Goal: Task Accomplishment & Management: Manage account settings

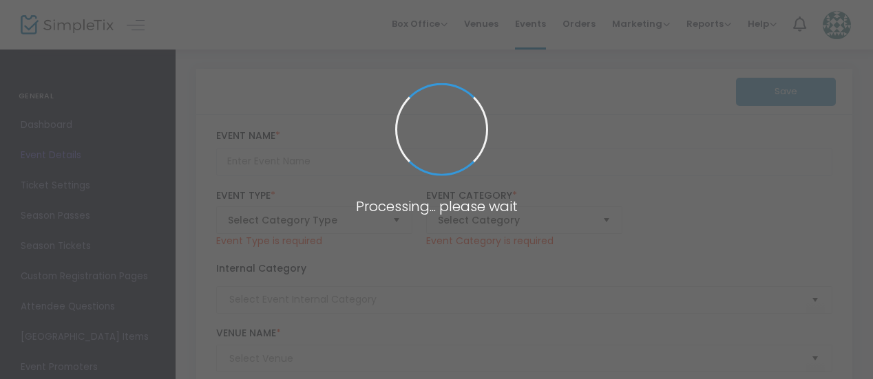
type input "Sunset Cruise"
type textarea "Join us on an evening boat tour of [GEOGRAPHIC_DATA][DOMAIN_NAME] of our talent…"
checkbox input "true"
type input "Register Now"
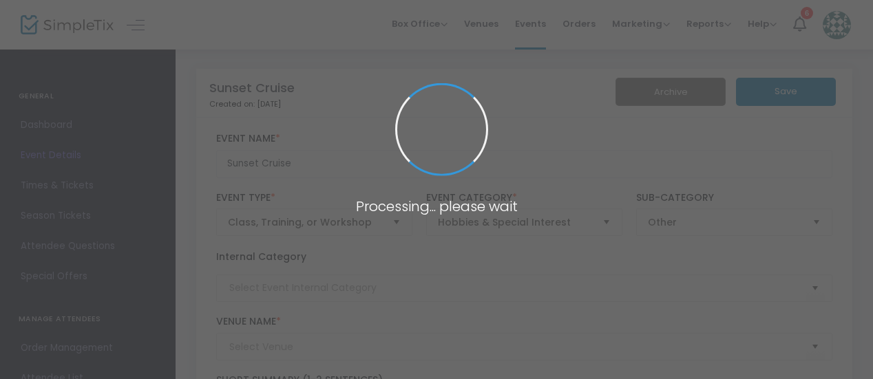
type input "[GEOGRAPHIC_DATA]"
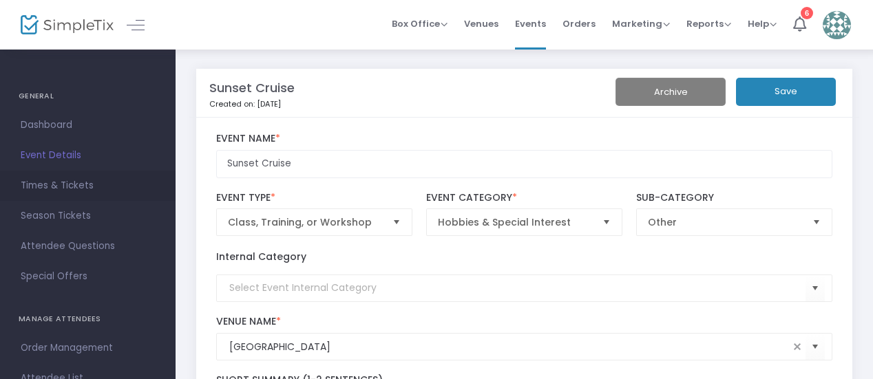
click at [55, 189] on span "Times & Tickets" at bounding box center [88, 186] width 134 height 18
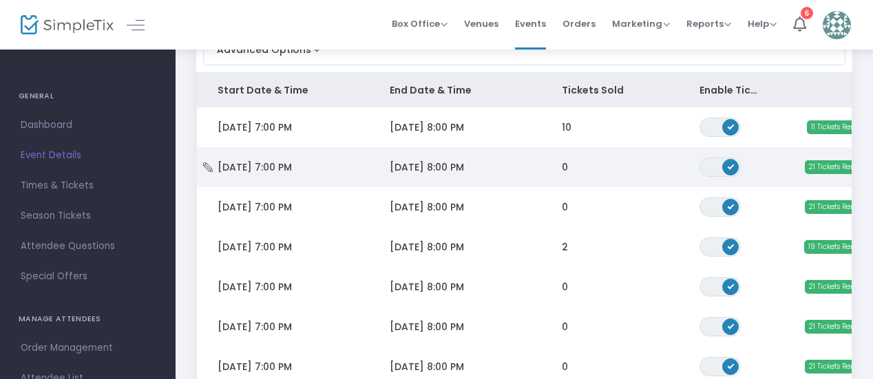
scroll to position [142, 0]
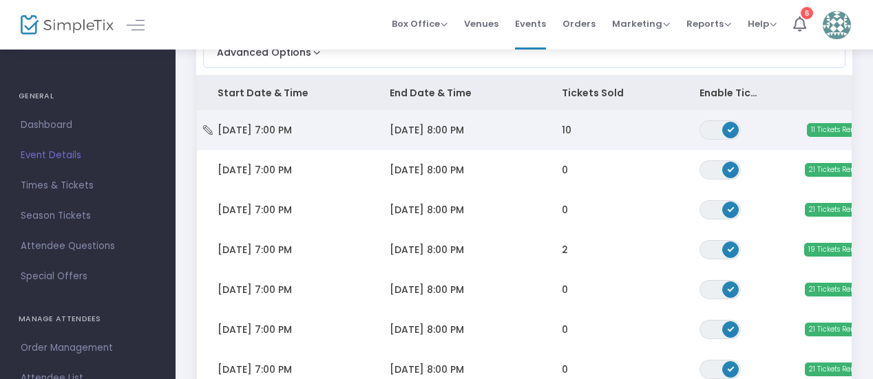
click at [633, 123] on td "10" at bounding box center [610, 130] width 138 height 40
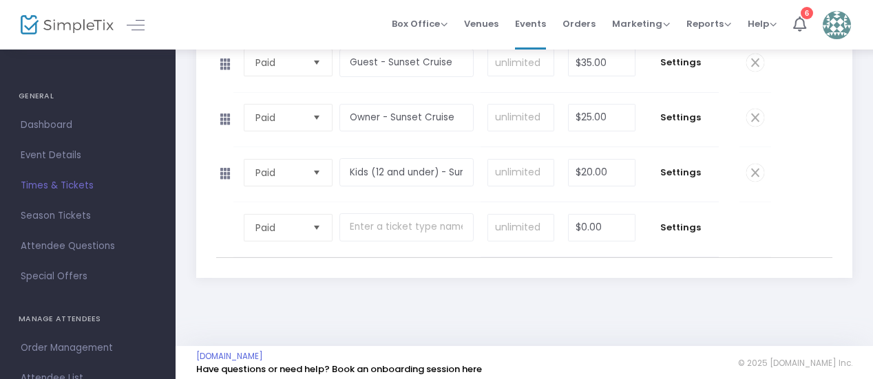
scroll to position [257, 0]
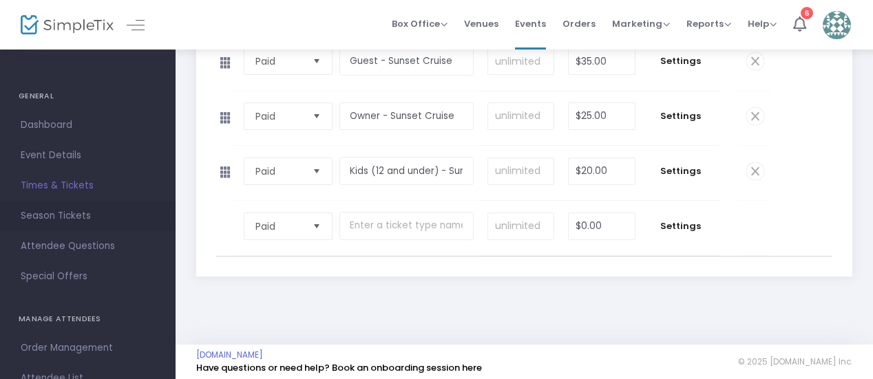
click at [56, 214] on span "Season Tickets" at bounding box center [88, 216] width 134 height 18
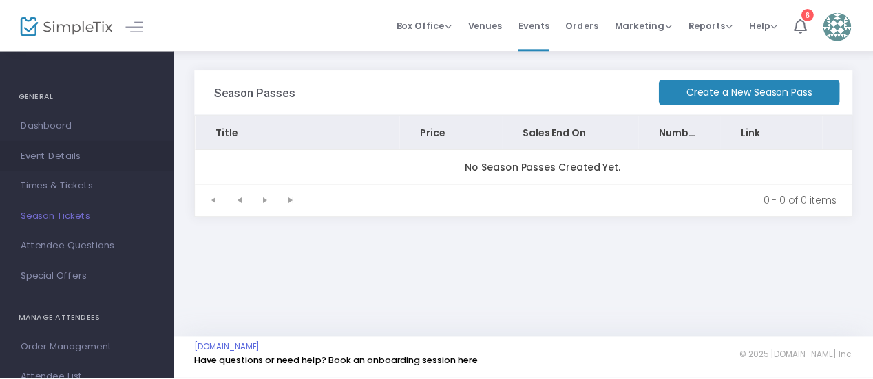
scroll to position [267, 0]
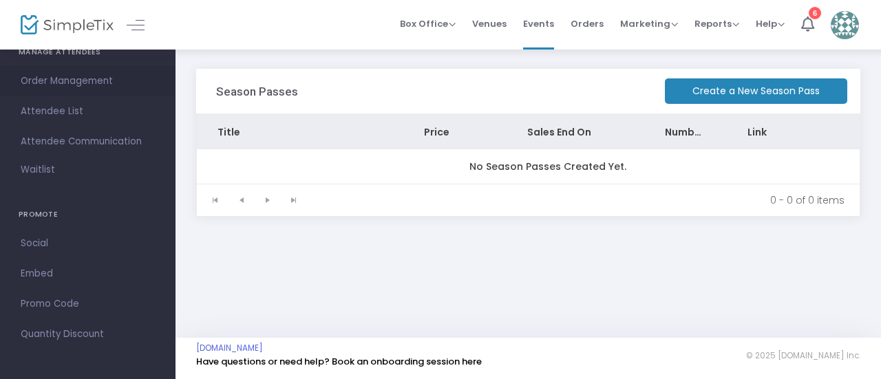
click at [73, 82] on span "Order Management" at bounding box center [88, 81] width 134 height 18
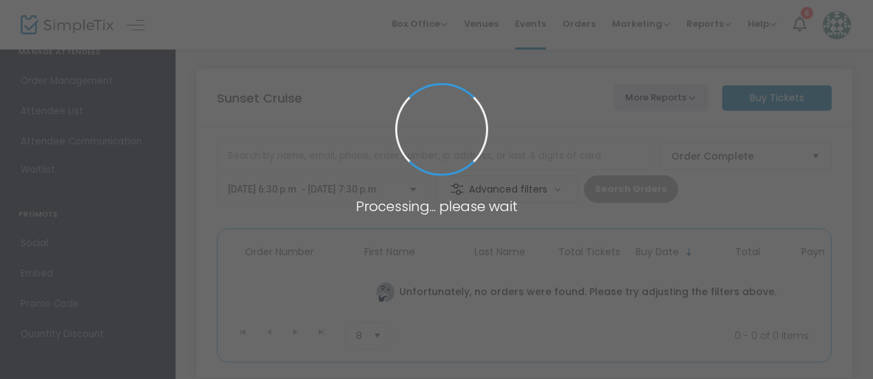
scroll to position [14, 0]
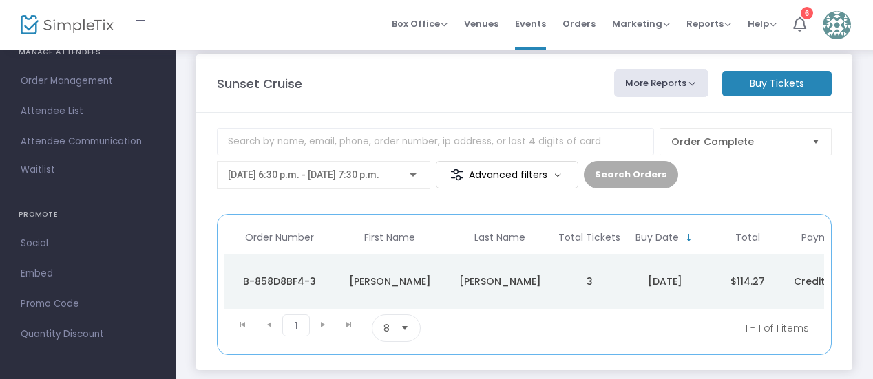
click at [346, 174] on span "[DATE] 6:30 p.m. - [DATE] 7:30 p.m." at bounding box center [303, 174] width 151 height 11
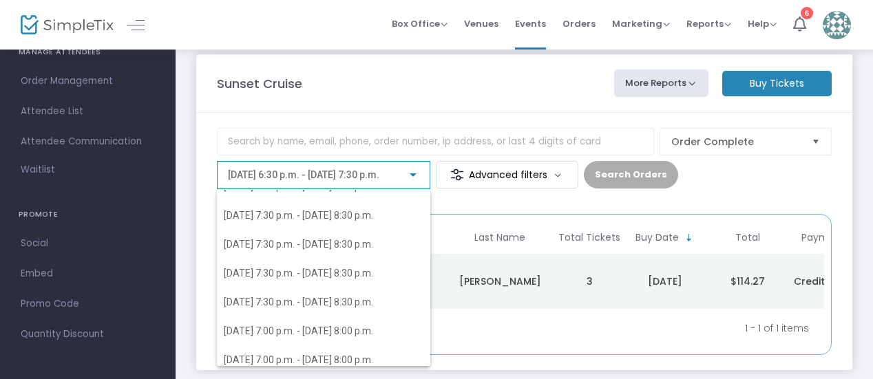
scroll to position [2214, 0]
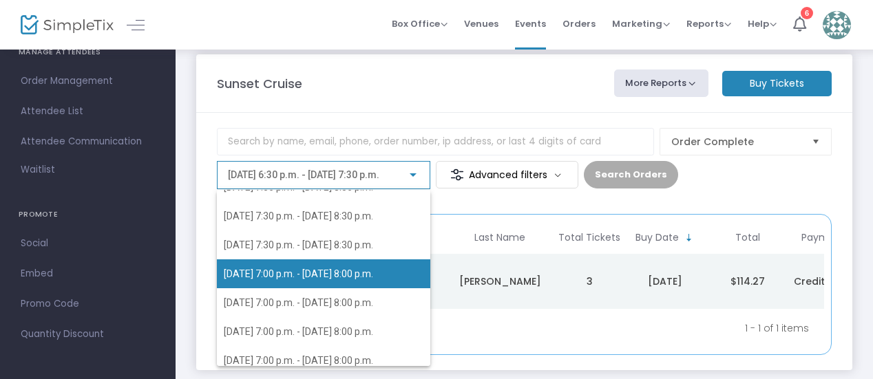
click at [242, 280] on span "[DATE] 7:00 p.m. - [DATE] 8:00 p.m." at bounding box center [324, 273] width 200 height 29
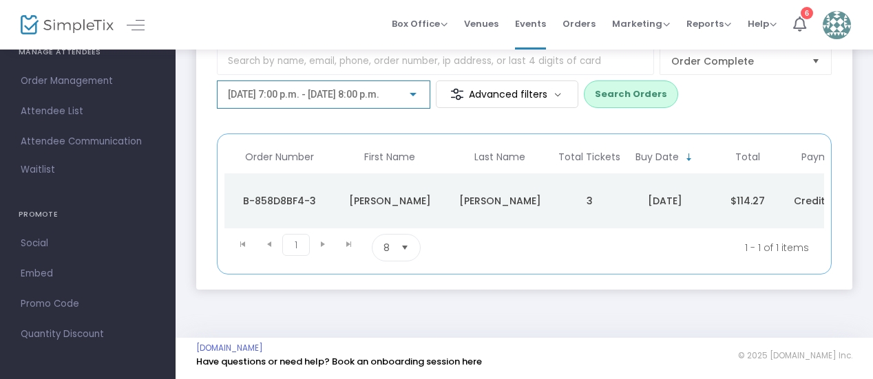
scroll to position [0, 0]
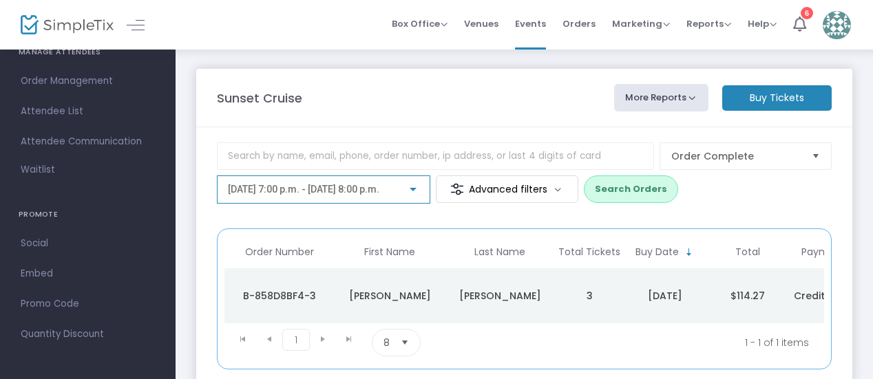
click at [624, 192] on button "Search Orders" at bounding box center [631, 190] width 94 height 28
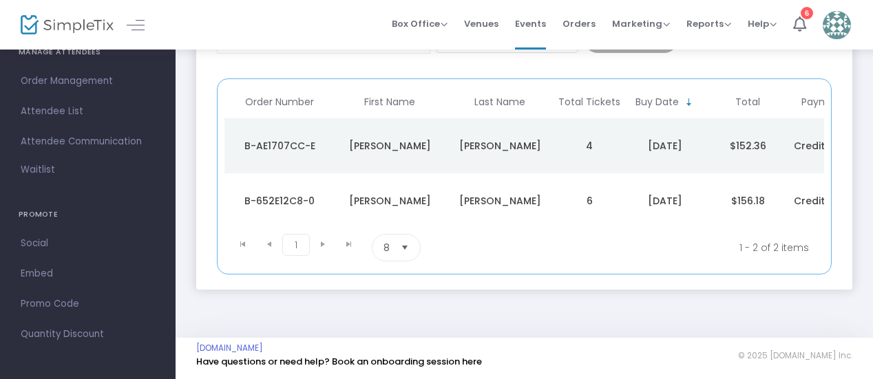
click at [457, 195] on div "[PERSON_NAME]" at bounding box center [499, 201] width 103 height 14
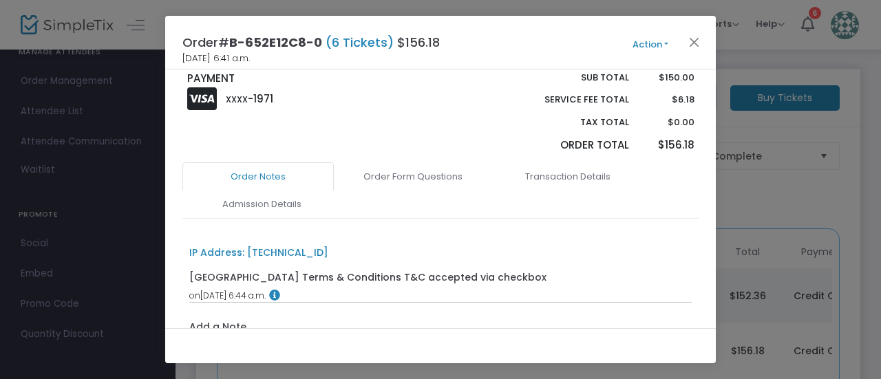
scroll to position [369, 0]
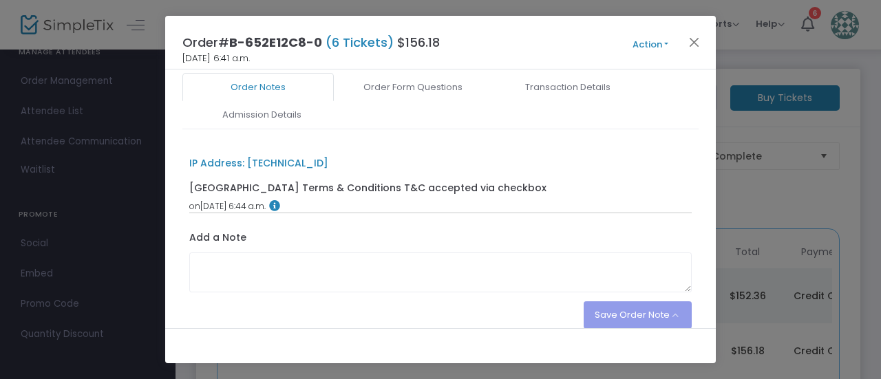
click at [425, 169] on div "IP Address: [TECHNICAL_ID] Bear Lake Reserve Terms & Conditions T&C accepted vi…" at bounding box center [440, 236] width 516 height 187
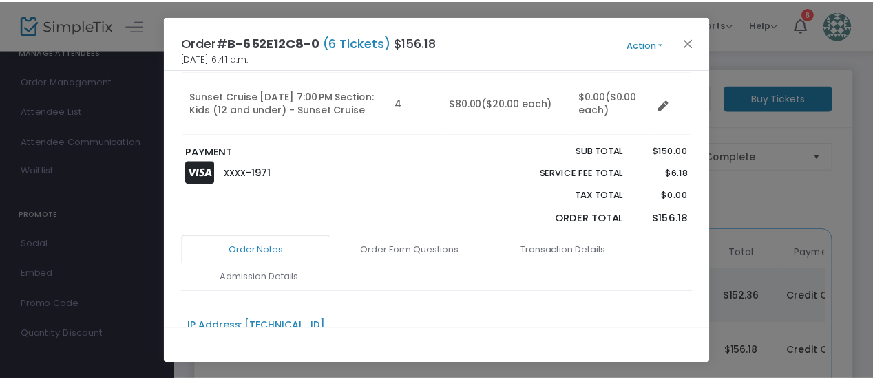
scroll to position [187, 0]
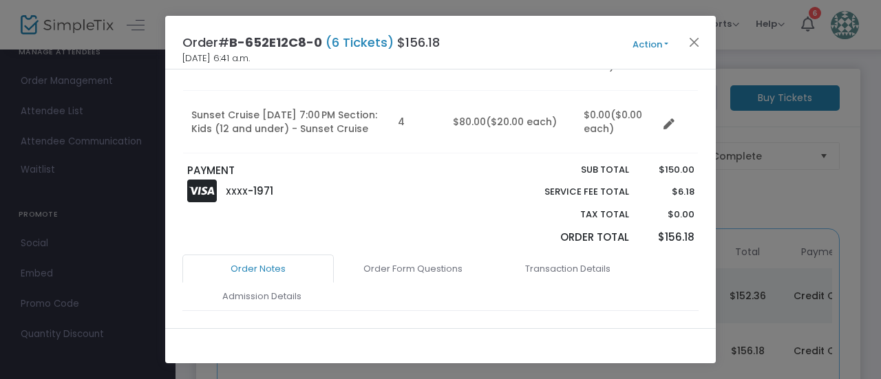
click at [650, 43] on button "Action" at bounding box center [650, 44] width 83 height 15
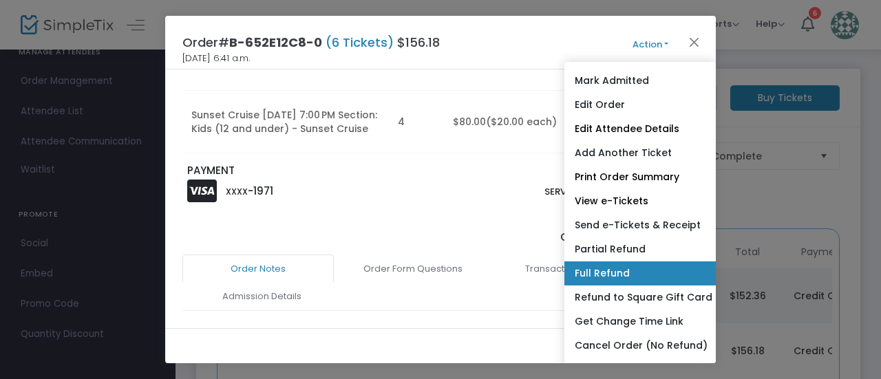
click at [600, 279] on link "Full Refund" at bounding box center [639, 274] width 151 height 24
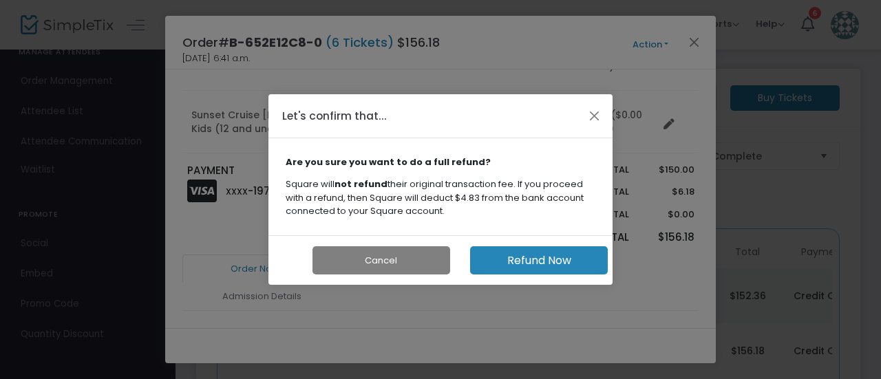
click at [503, 259] on button "Refund Now" at bounding box center [539, 260] width 138 height 28
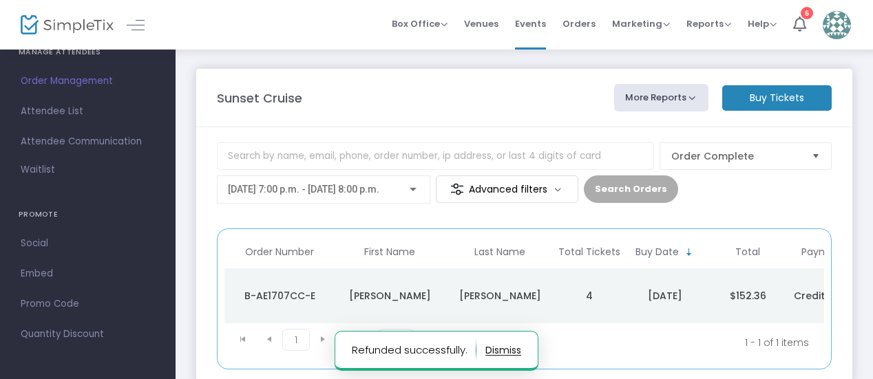
click at [198, 167] on m-panel-content "Order Complete [DATE] 7:00 p.m. - [DATE] 8:00 p.m. Advanced filters Search Orde…" at bounding box center [524, 255] width 656 height 257
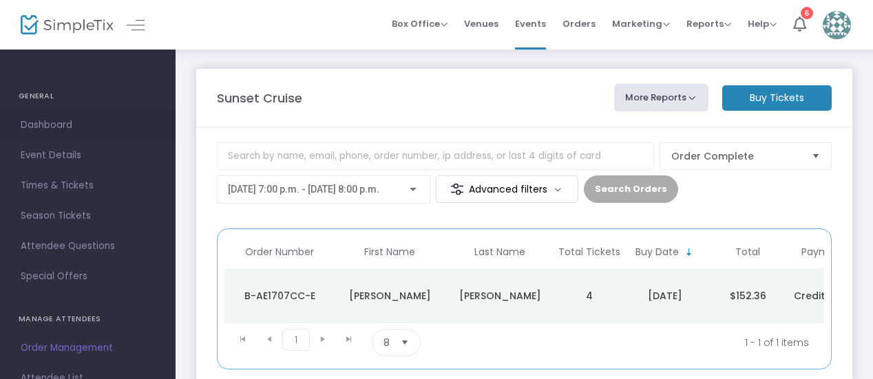
click at [54, 127] on span "Dashboard" at bounding box center [88, 125] width 134 height 18
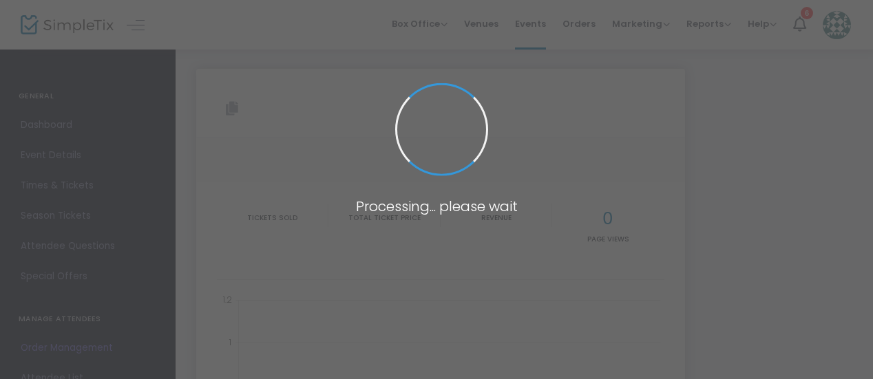
type input "[URL][DOMAIN_NAME]"
